Goal: Task Accomplishment & Management: Complete application form

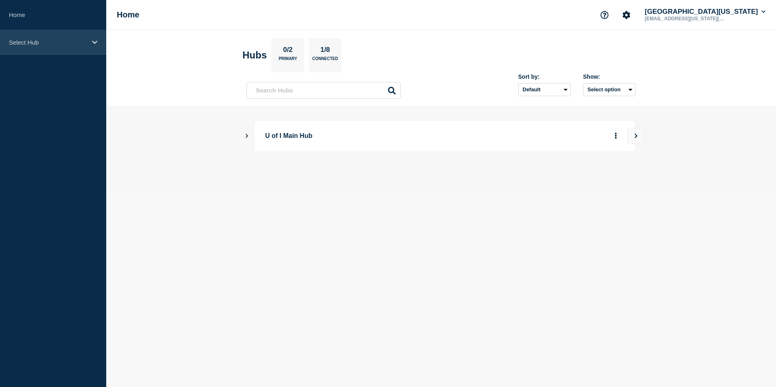
click at [83, 47] on div "Select Hub" at bounding box center [53, 42] width 106 height 25
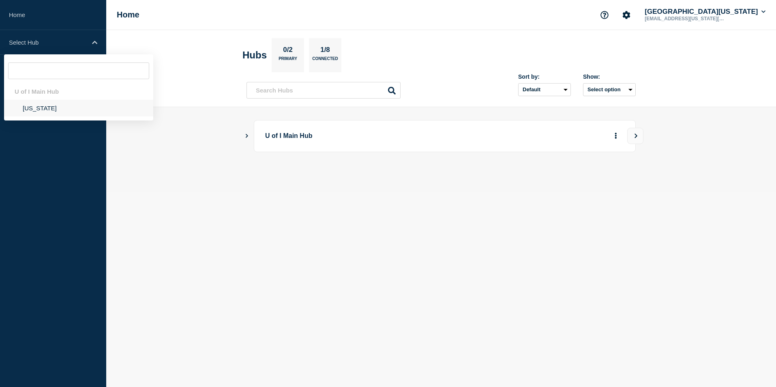
click at [37, 113] on li "Illinois" at bounding box center [78, 108] width 149 height 17
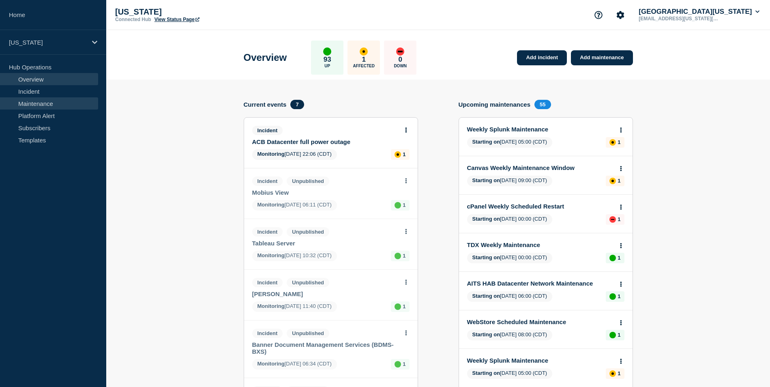
click at [34, 102] on link "Maintenance" at bounding box center [49, 103] width 98 height 12
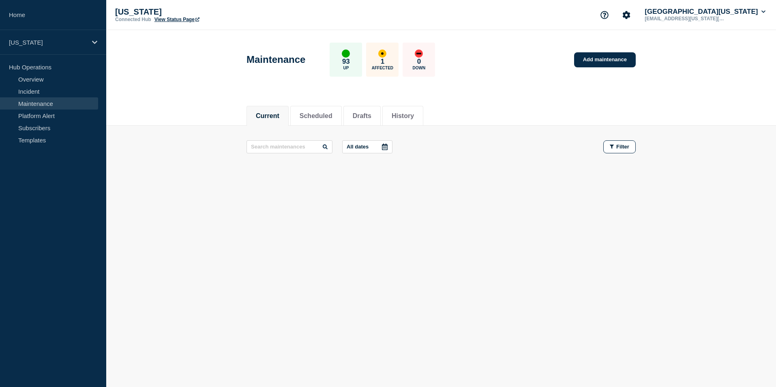
drag, startPoint x: 612, startPoint y: 60, endPoint x: 611, endPoint y: 71, distance: 10.6
click at [612, 60] on link "Add maintenance" at bounding box center [605, 59] width 62 height 15
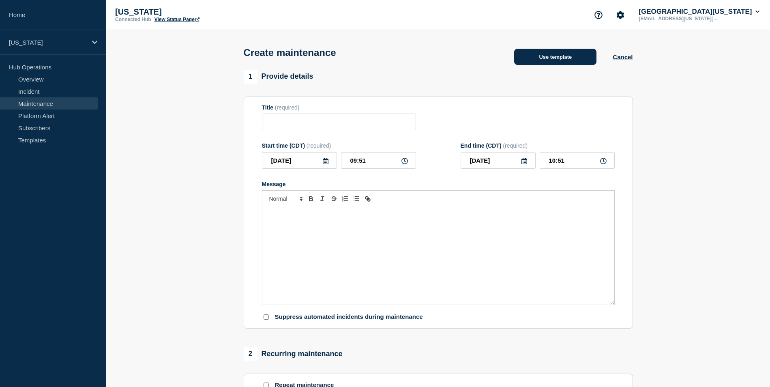
click at [556, 54] on button "Use template" at bounding box center [555, 57] width 82 height 16
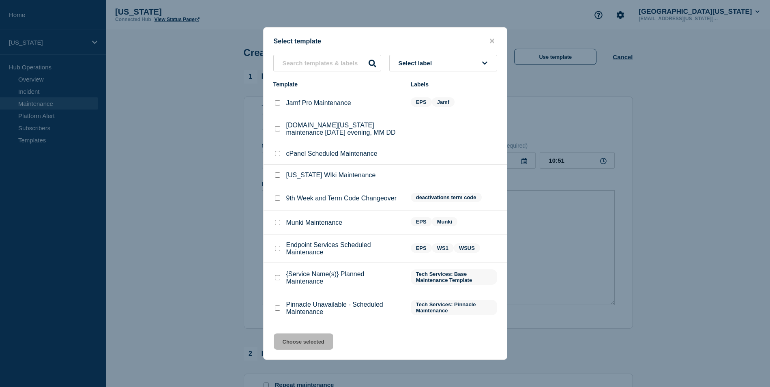
click at [277, 251] on input "Endpoint Services Scheduled Maintenance checkbox" at bounding box center [277, 248] width 5 height 5
checkbox input "true"
click at [303, 350] on button "Choose selected" at bounding box center [304, 341] width 60 height 16
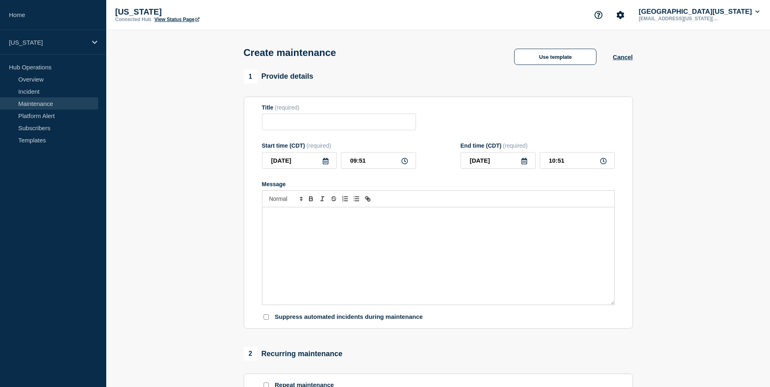
type input "Endpoint Services Scheduled Maintenance"
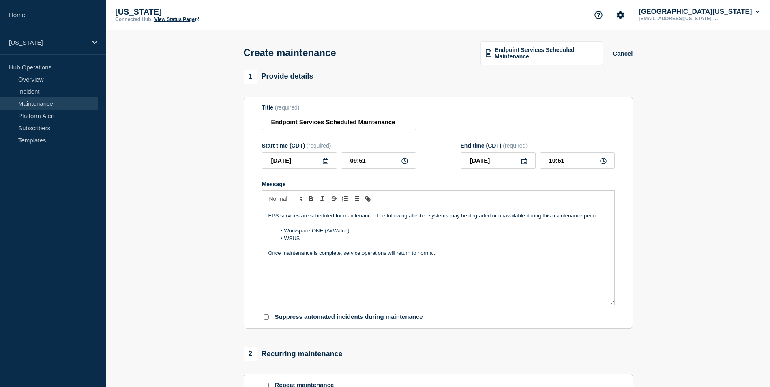
click at [326, 164] on icon at bounding box center [326, 161] width 6 height 6
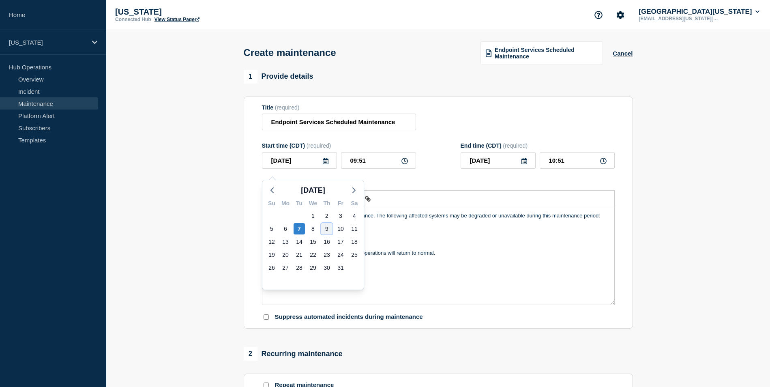
click at [326, 229] on div "9" at bounding box center [326, 228] width 11 height 11
type input "2025-10-09"
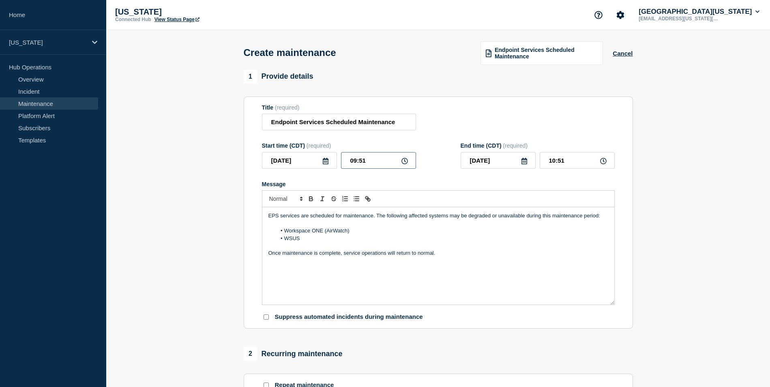
drag, startPoint x: 378, startPoint y: 169, endPoint x: 327, endPoint y: 161, distance: 51.7
click at [327, 161] on div "2025-10-09 09:51" at bounding box center [339, 160] width 154 height 17
type input "07:00"
click at [562, 169] on input "08:00" at bounding box center [577, 160] width 75 height 17
type input "08:30"
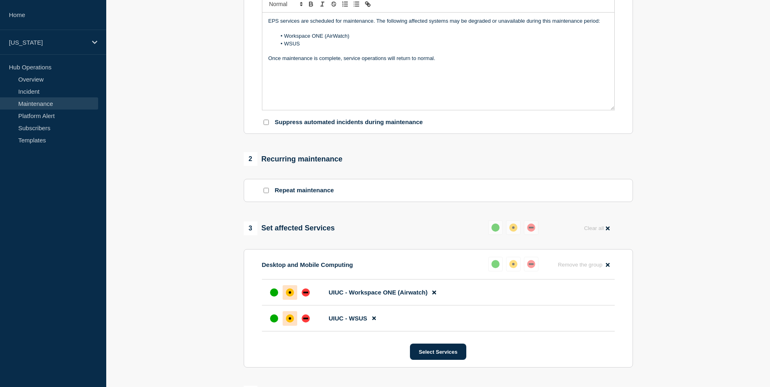
scroll to position [268, 0]
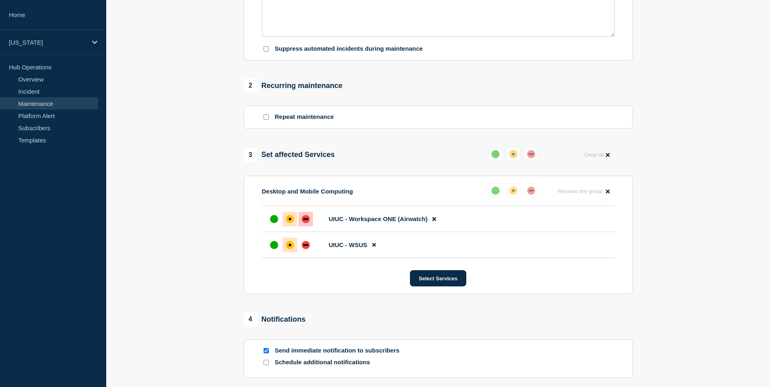
click at [303, 220] on div "down" at bounding box center [305, 219] width 5 height 2
click at [309, 249] on div "down" at bounding box center [306, 245] width 8 height 8
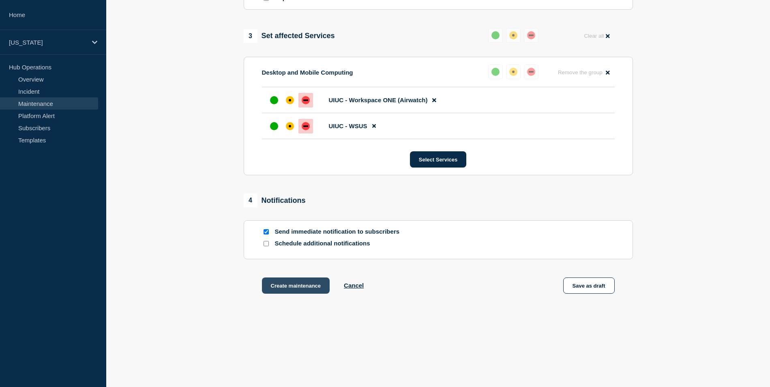
click at [314, 291] on button "Create maintenance" at bounding box center [296, 285] width 68 height 16
